Goal: Navigation & Orientation: Find specific page/section

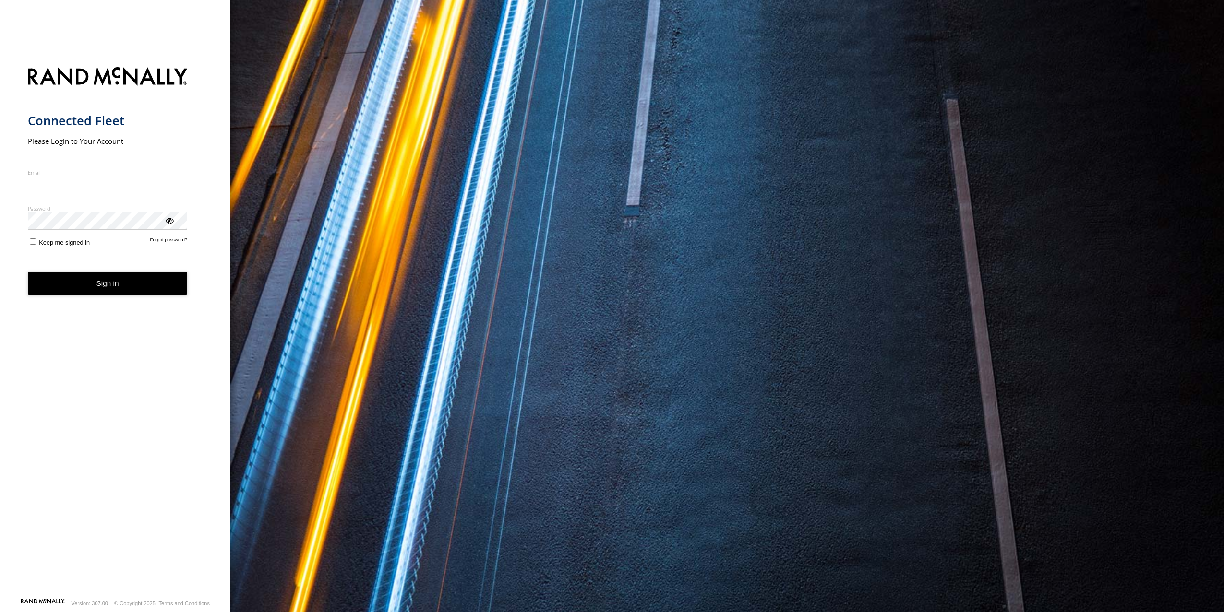
type input "**********"
click at [170, 231] on form "**********" at bounding box center [115, 329] width 175 height 537
click at [170, 220] on div "ViewPassword" at bounding box center [169, 221] width 10 height 10
click at [115, 288] on button "Sign in" at bounding box center [108, 284] width 160 height 24
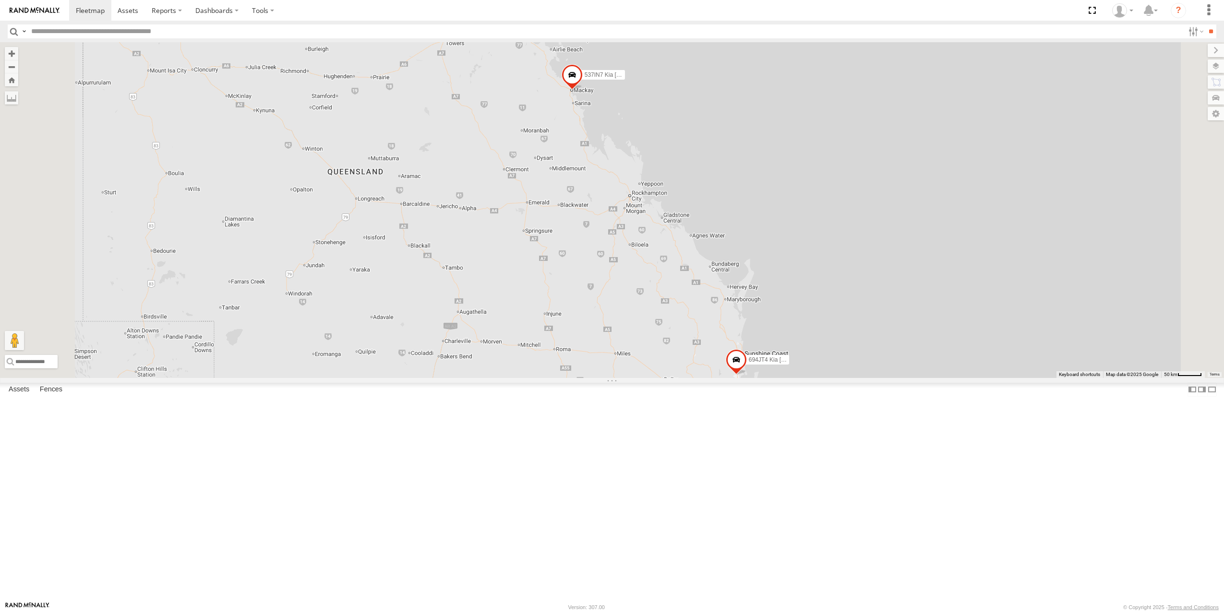
click at [0, 0] on link at bounding box center [0, 0] width 0 height 0
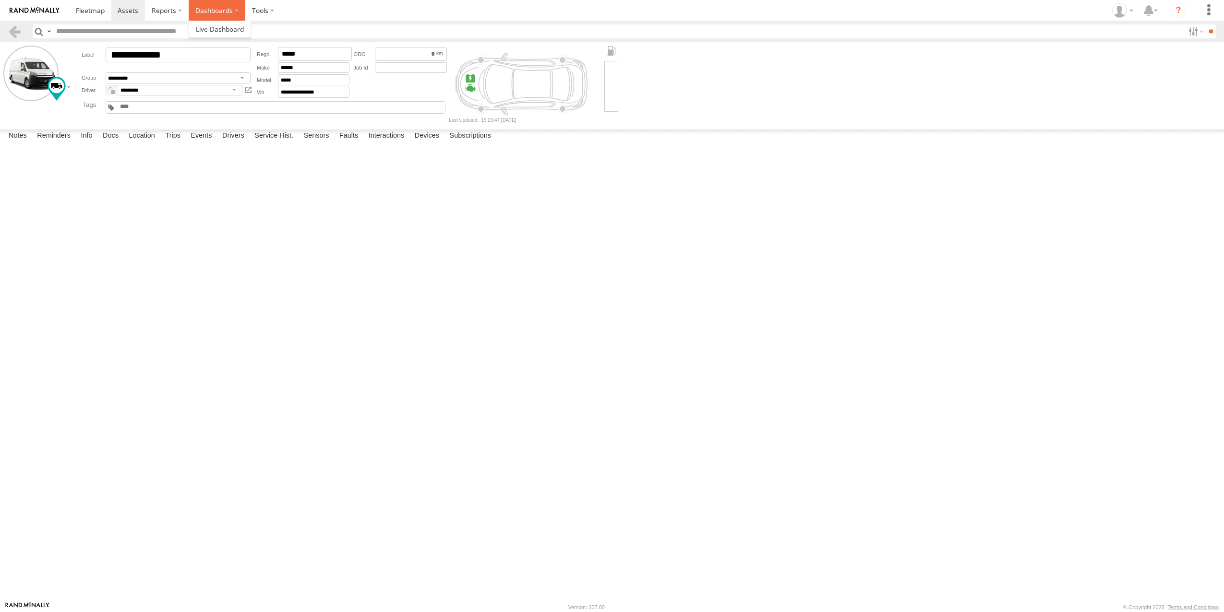
click at [207, 6] on label "Dashboards" at bounding box center [217, 10] width 57 height 21
click at [204, 28] on span at bounding box center [220, 28] width 48 height 9
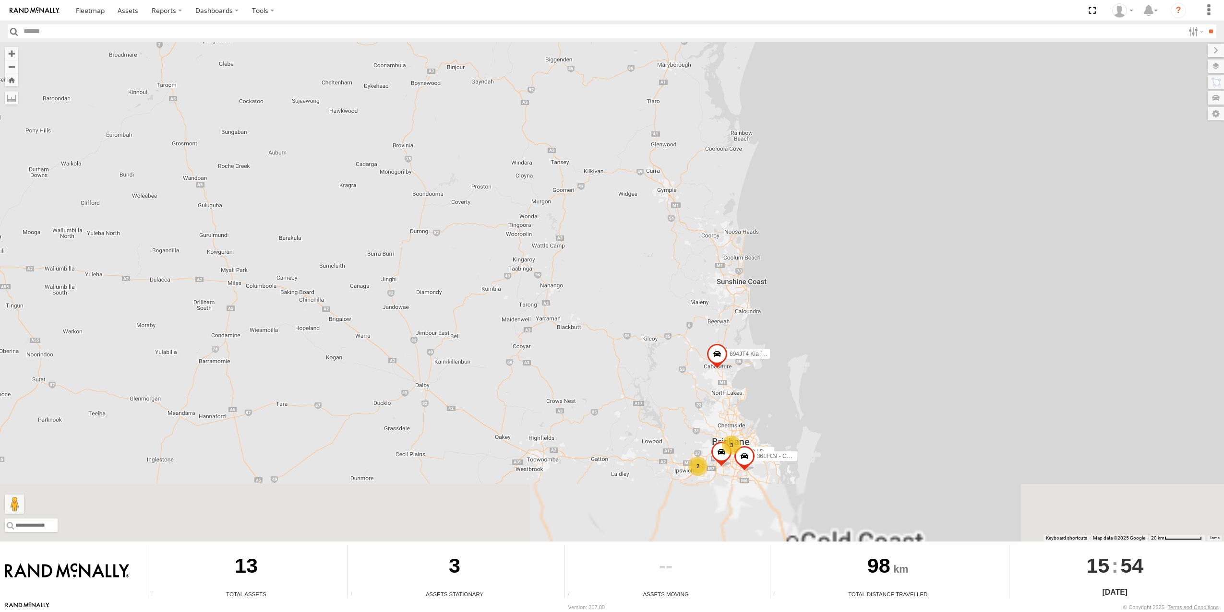
drag, startPoint x: 716, startPoint y: 486, endPoint x: 636, endPoint y: 311, distance: 193.1
click at [636, 310] on div "706FV6 LDV Minibus 537IN7 Kia Carnival 3 656HK8 LDV Ute 12BJH 2 694JT4 Kia Carn…" at bounding box center [612, 292] width 1224 height 500
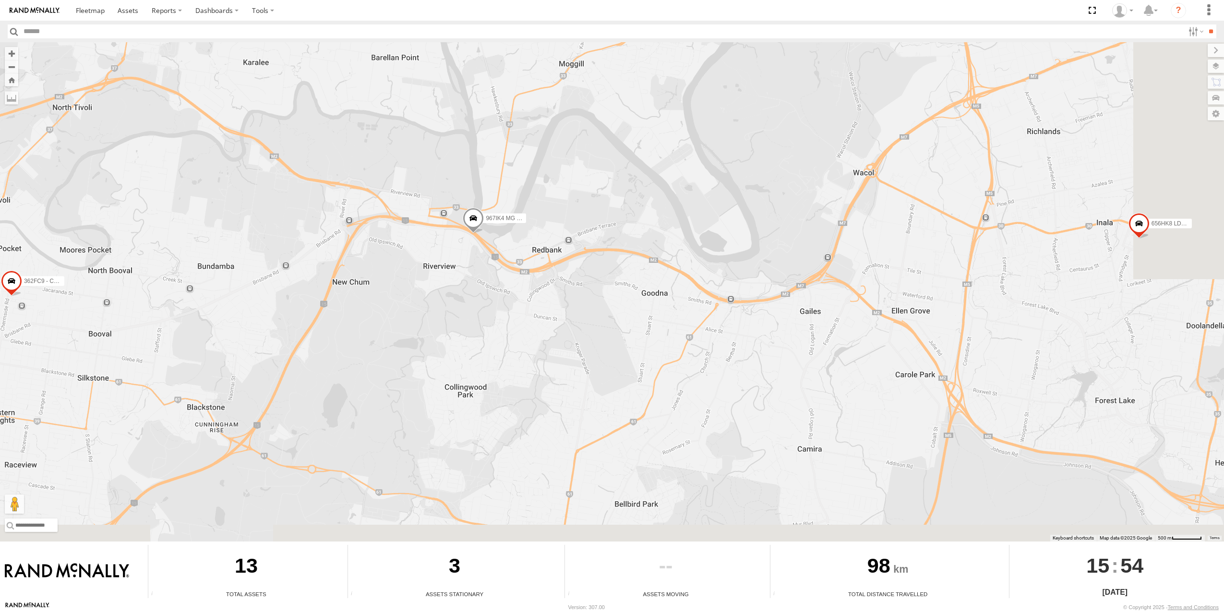
drag, startPoint x: 956, startPoint y: 352, endPoint x: 712, endPoint y: 311, distance: 247.2
click at [722, 311] on div "706FV6 LDV Minibus 537IN7 Kia Carnival 656HK8 LDV Ute 12BJH 694JT4 Kia Carnival…" at bounding box center [612, 292] width 1224 height 500
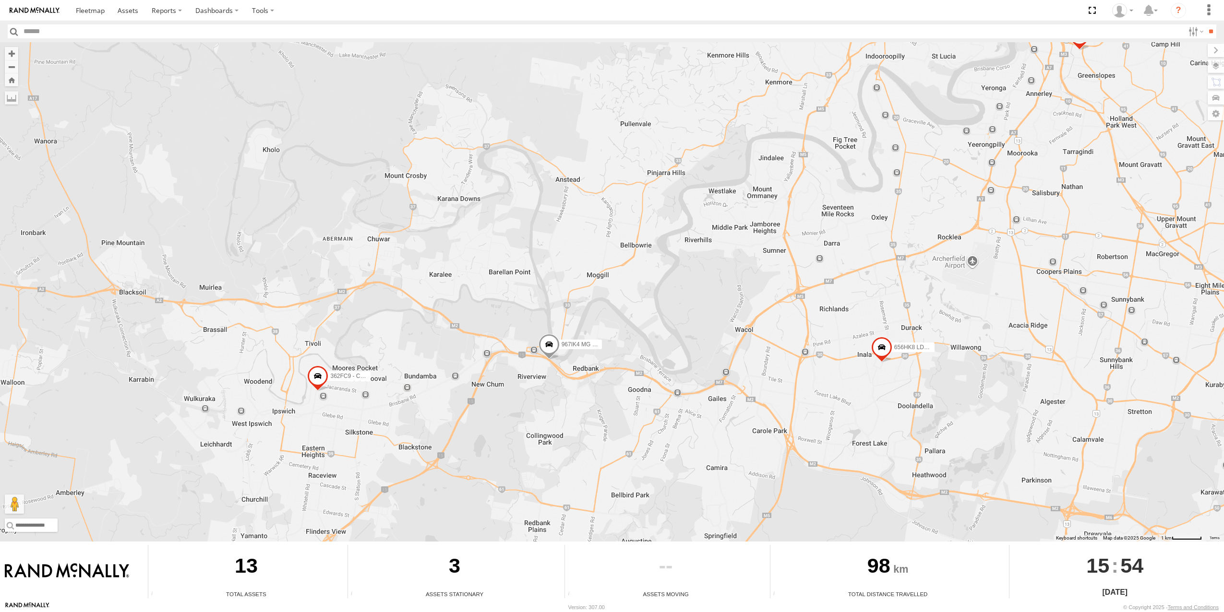
drag, startPoint x: 1035, startPoint y: 343, endPoint x: 874, endPoint y: 417, distance: 177.4
click at [872, 431] on div "706FV6 LDV Minibus 537IN7 Kia Carnival 656HK8 LDV Ute 12BJH 694JT4 Kia Carnival…" at bounding box center [612, 292] width 1224 height 500
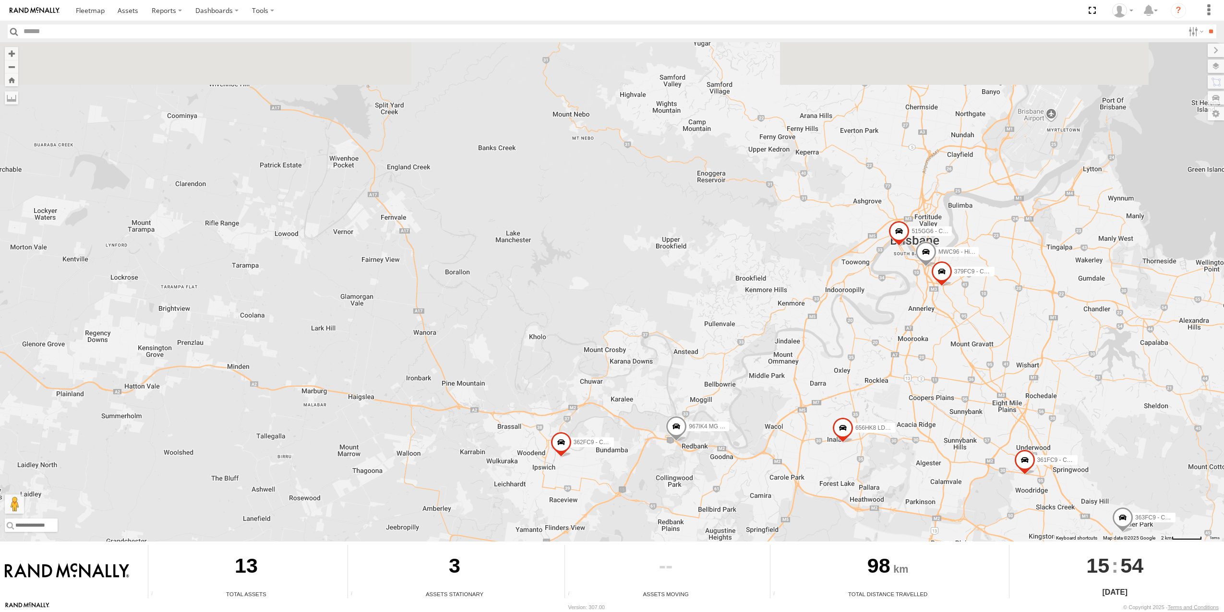
drag, startPoint x: 990, startPoint y: 200, endPoint x: 964, endPoint y: 328, distance: 130.7
click at [965, 328] on div "706FV6 LDV Minibus 537IN7 Kia Carnival 656HK8 LDV Ute 12BJH 694JT4 Kia Carnival…" at bounding box center [612, 292] width 1224 height 500
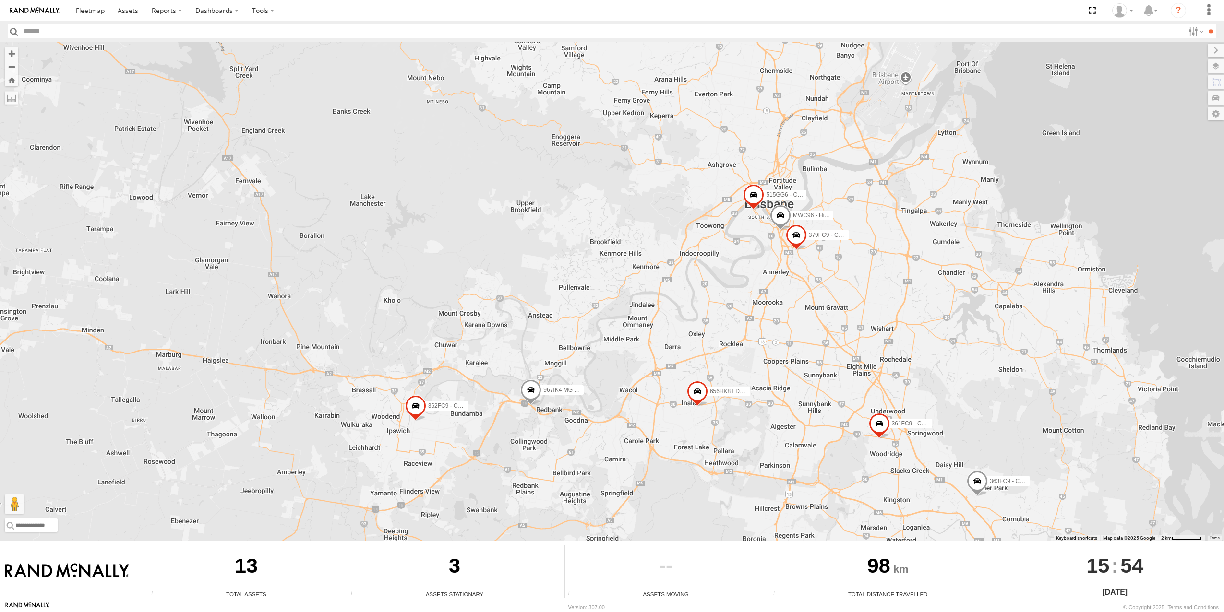
drag, startPoint x: 822, startPoint y: 315, endPoint x: 797, endPoint y: 305, distance: 27.4
click at [797, 305] on div "706FV6 LDV Minibus 537IN7 Kia Carnival 656HK8 LDV Ute 12BJH 694JT4 Kia Carnival…" at bounding box center [612, 292] width 1224 height 500
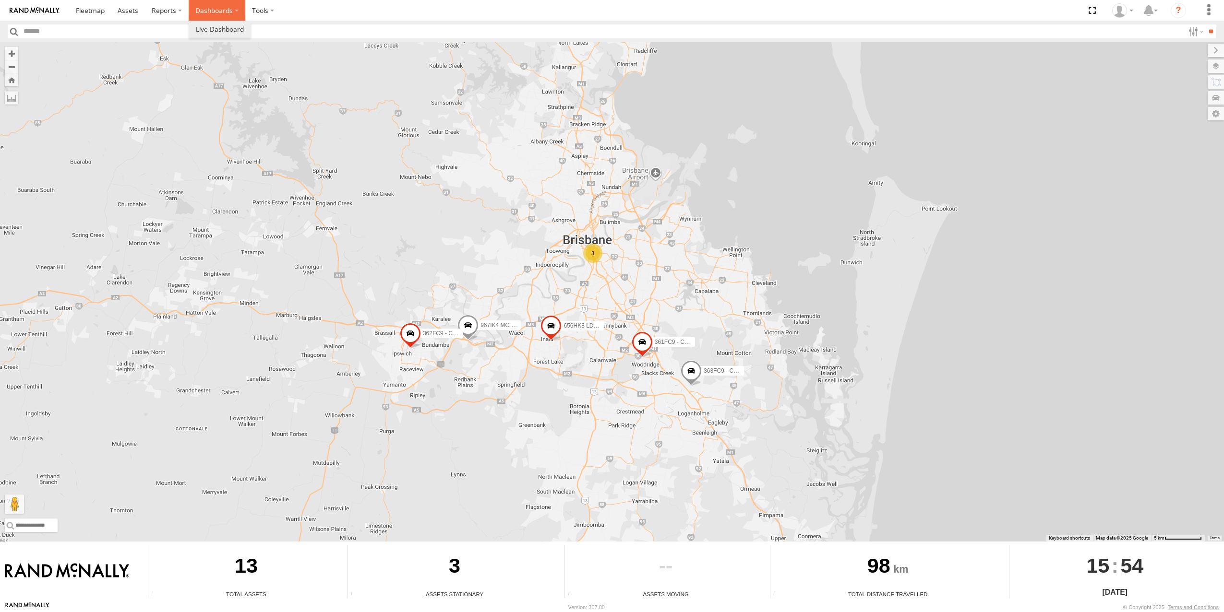
click at [214, 11] on label "Dashboards" at bounding box center [217, 10] width 57 height 21
click at [121, 9] on span at bounding box center [128, 10] width 21 height 9
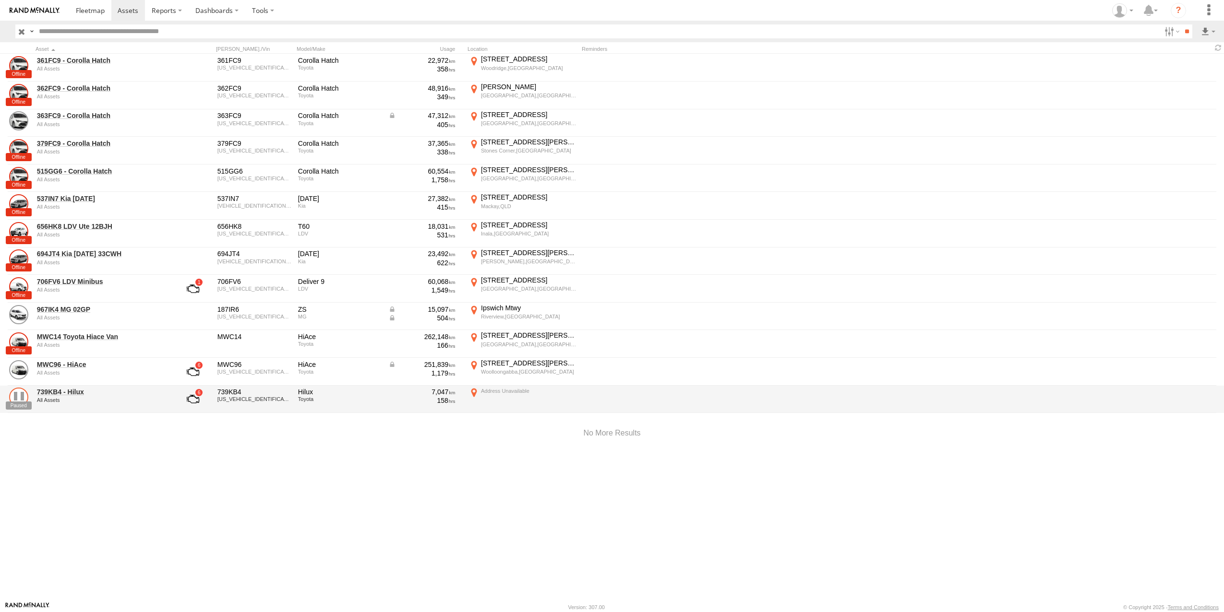
click at [24, 402] on link at bounding box center [18, 397] width 19 height 19
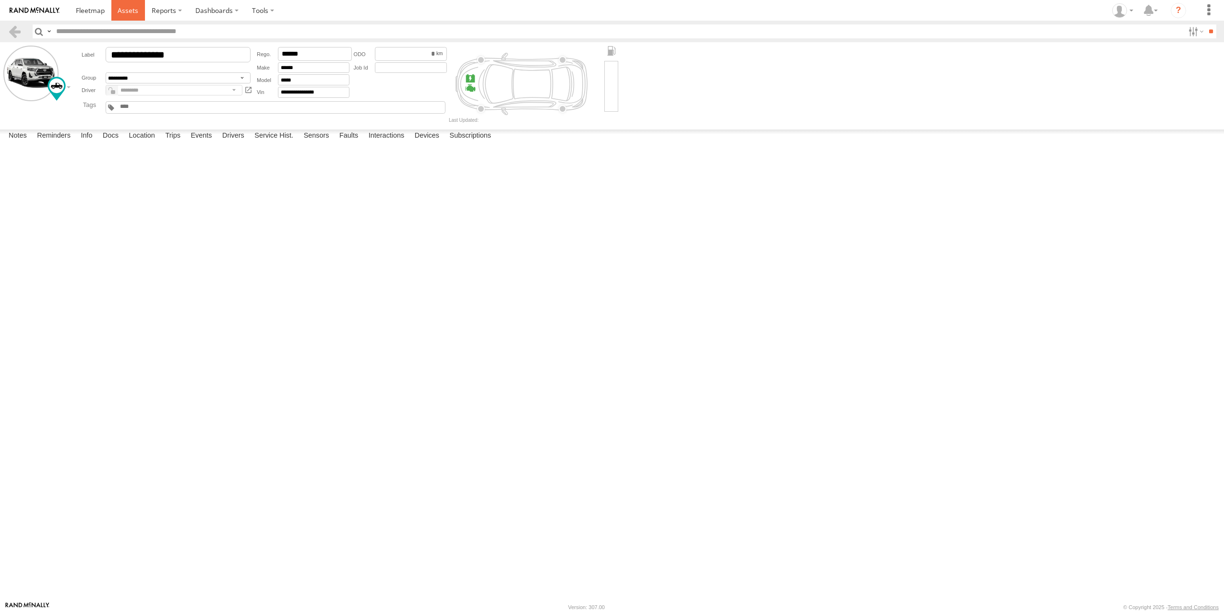
click at [125, 10] on span at bounding box center [128, 10] width 21 height 9
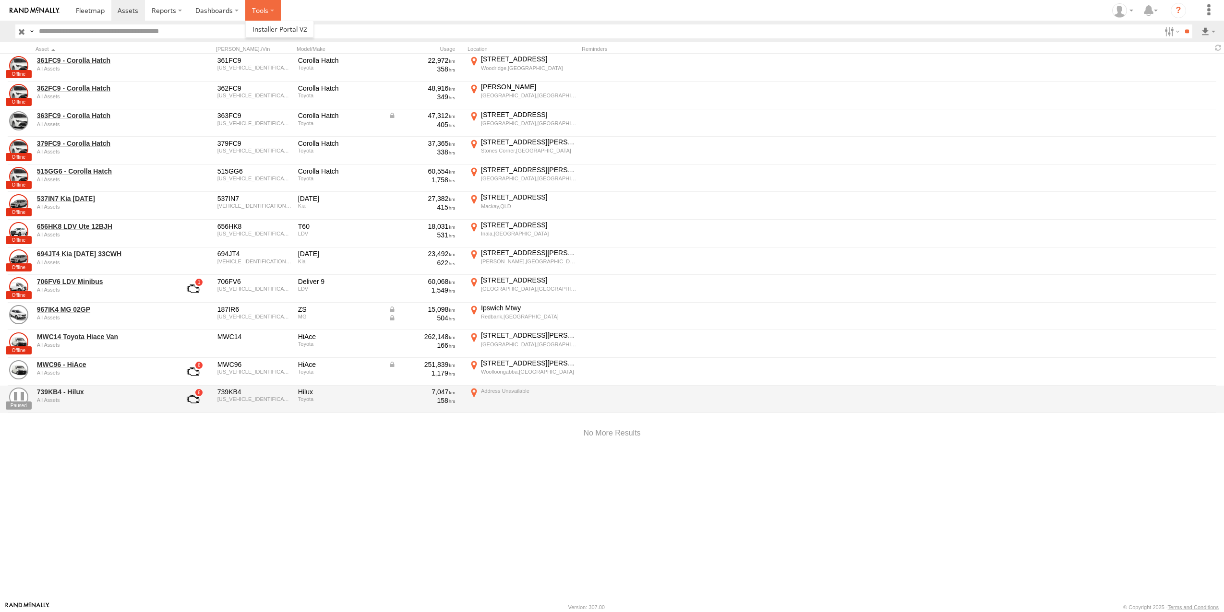
click at [262, 11] on label at bounding box center [263, 10] width 36 height 21
click at [221, 10] on label "Dashboards" at bounding box center [217, 10] width 57 height 21
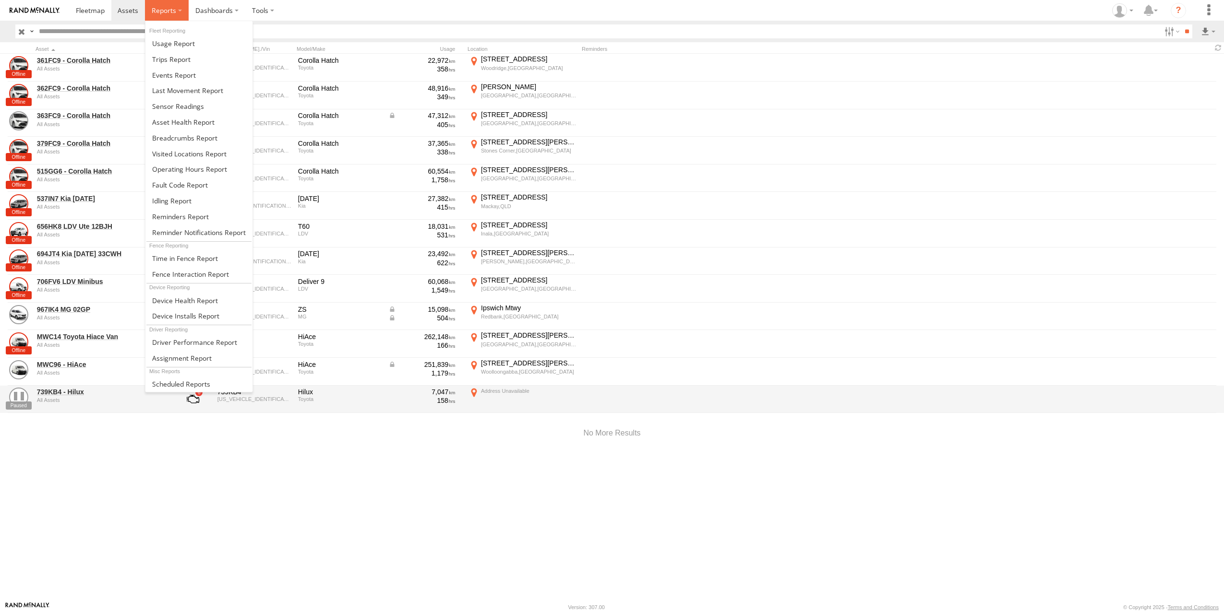
click at [179, 13] on label at bounding box center [167, 10] width 44 height 21
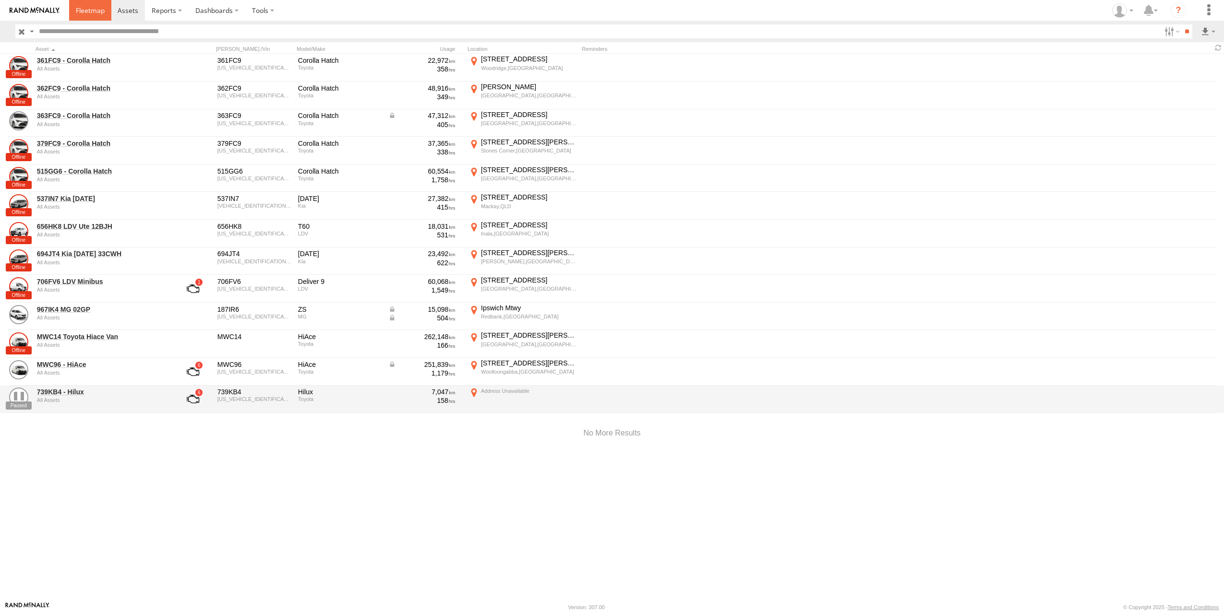
click at [96, 9] on span at bounding box center [90, 10] width 29 height 9
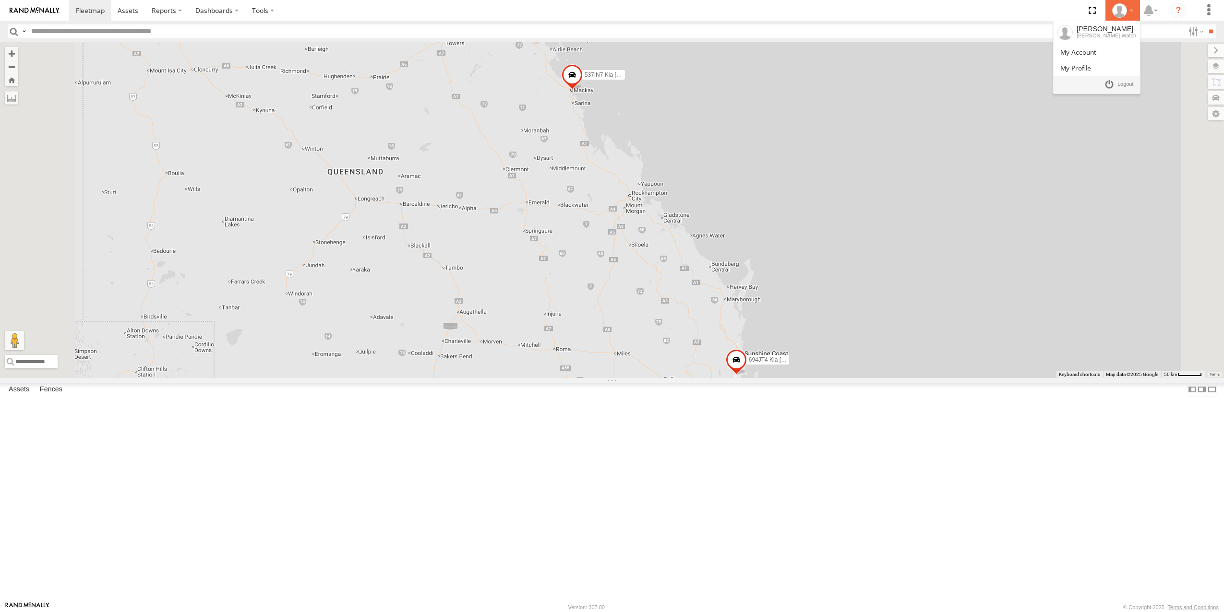
click at [1118, 9] on icon at bounding box center [1119, 10] width 14 height 14
click at [1084, 50] on span at bounding box center [1078, 52] width 36 height 9
click at [1131, 15] on div at bounding box center [1123, 10] width 28 height 14
click at [1080, 51] on span at bounding box center [1078, 52] width 36 height 9
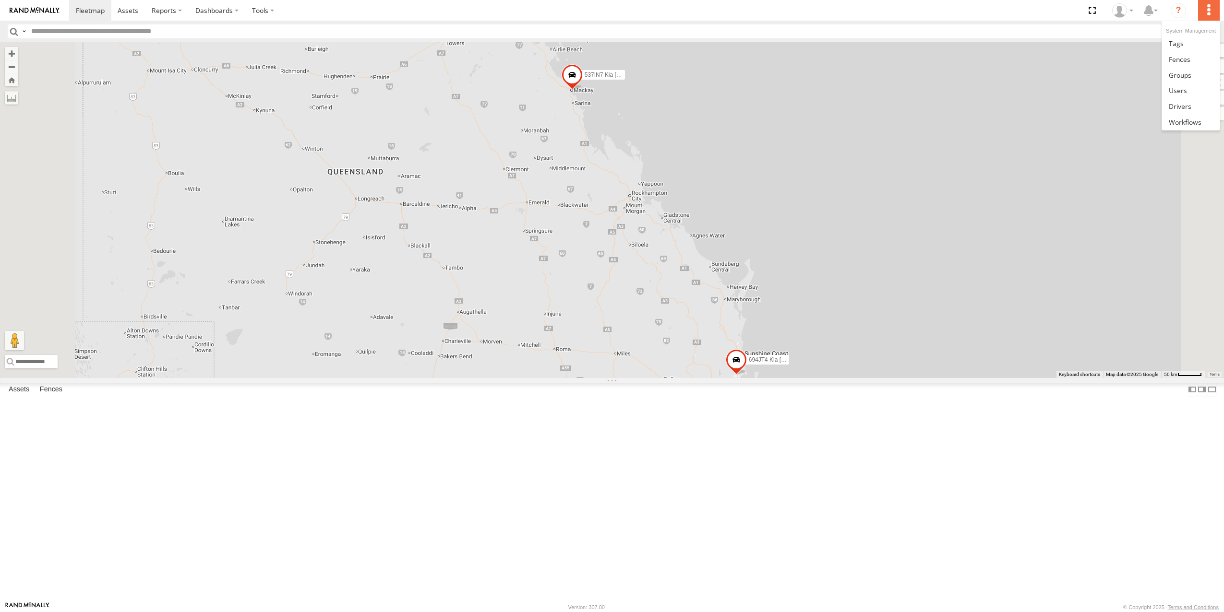
click at [1213, 11] on label at bounding box center [1208, 10] width 21 height 21
